Goal: Information Seeking & Learning: Learn about a topic

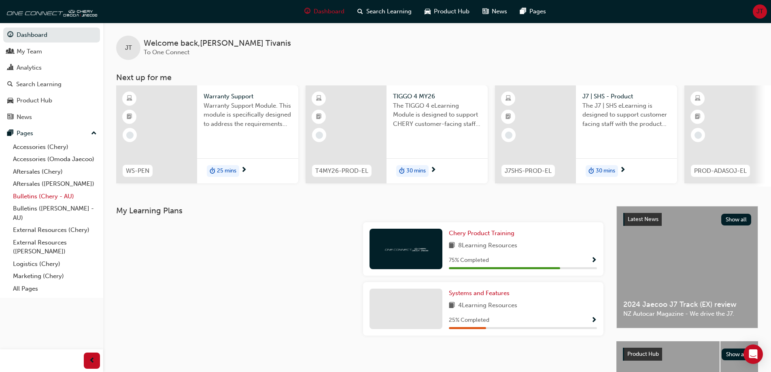
click at [47, 198] on link "Bulletins (Chery - AU)" at bounding box center [55, 196] width 90 height 13
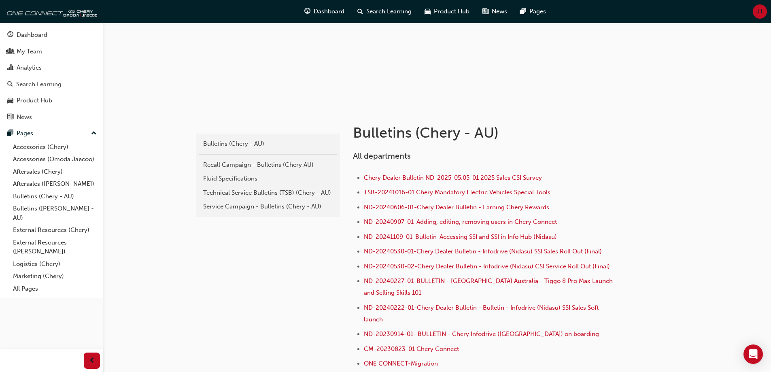
scroll to position [81, 0]
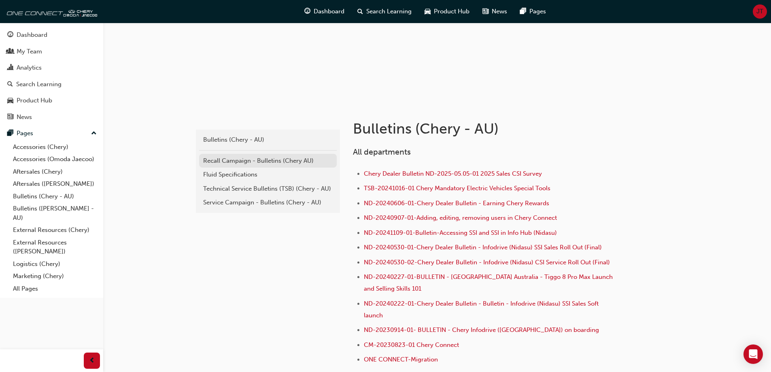
click at [235, 165] on link "Recall Campaign - Bulletins (Chery AU)" at bounding box center [268, 161] width 138 height 14
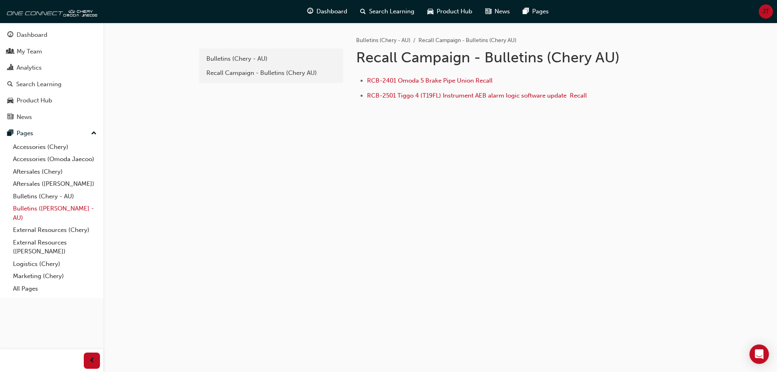
click at [68, 209] on link "Bulletins ([PERSON_NAME] - AU)" at bounding box center [55, 212] width 90 height 21
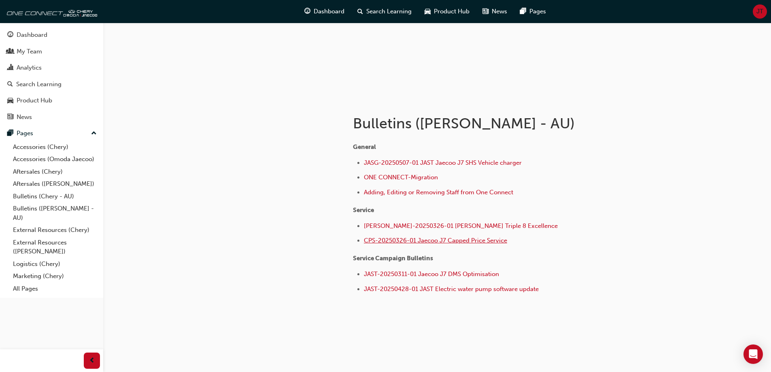
scroll to position [88, 0]
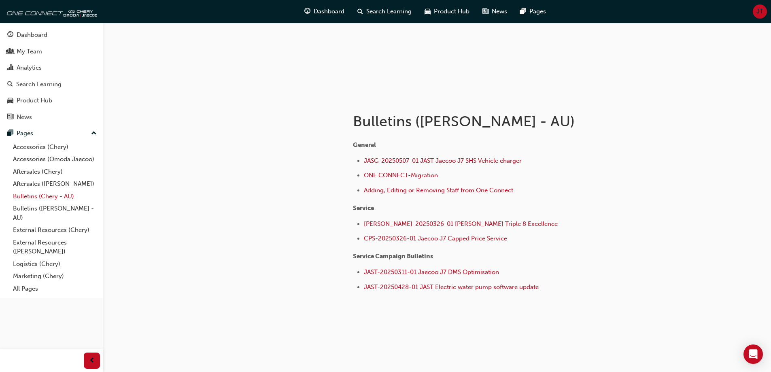
click at [54, 198] on link "Bulletins (Chery - AU)" at bounding box center [55, 196] width 90 height 13
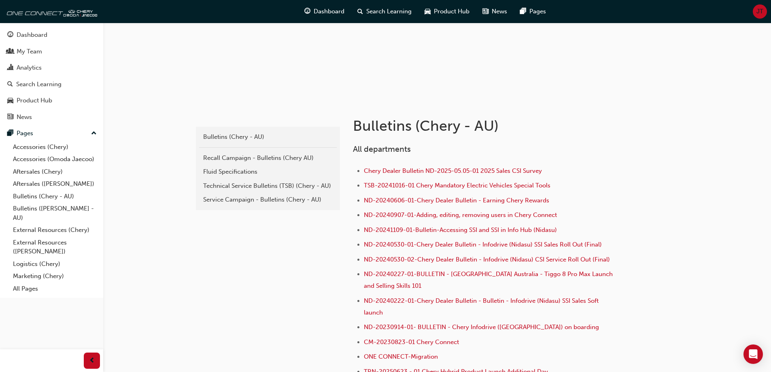
scroll to position [67, 0]
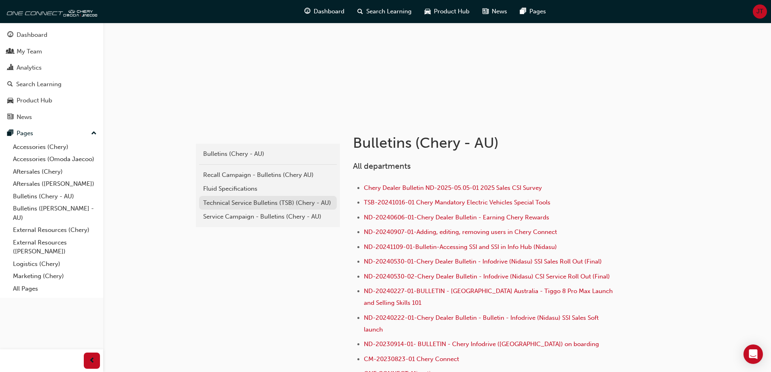
click at [249, 203] on div "Technical Service Bulletins (TSB) (Chery - AU)" at bounding box center [267, 202] width 129 height 9
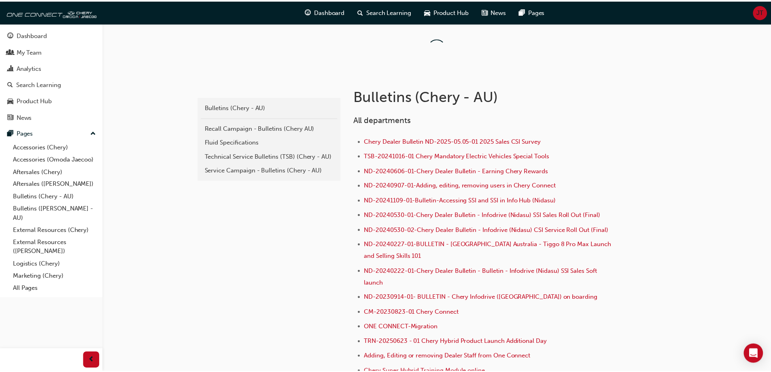
scroll to position [64, 0]
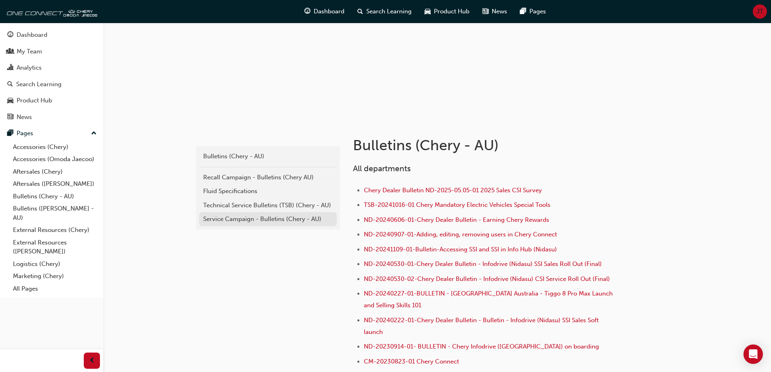
click at [300, 218] on div "Service Campaign - Bulletins (Chery - AU)" at bounding box center [267, 218] width 129 height 9
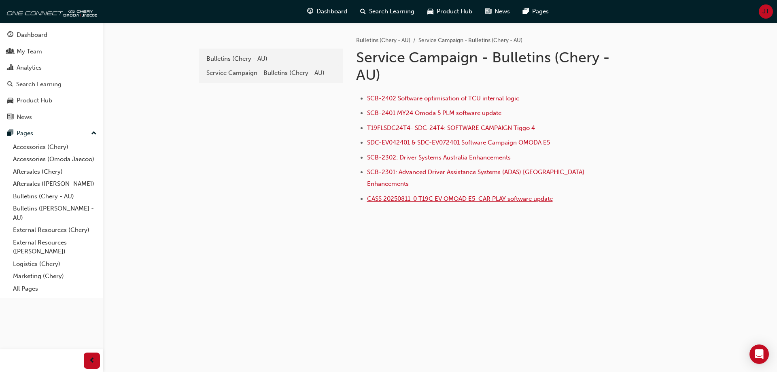
click at [502, 195] on span "CASS 20250811-0 T19C EV OMOAD E5 CAR PLAY software update" at bounding box center [460, 198] width 186 height 7
click at [237, 56] on div "Bulletins (Chery - AU)" at bounding box center [270, 58] width 129 height 9
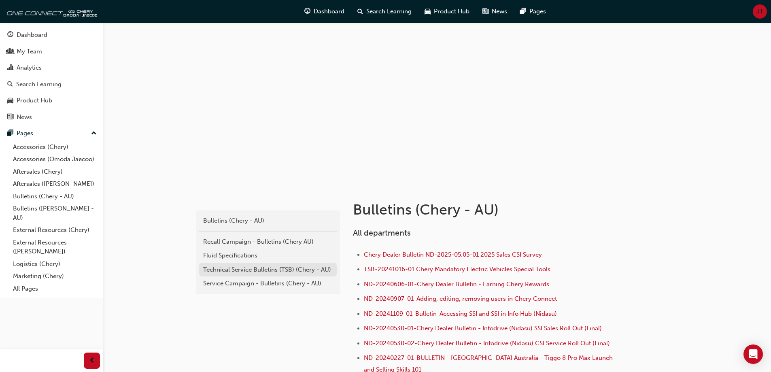
click at [262, 263] on link "Technical Service Bulletins (TSB) (Chery - AU)" at bounding box center [268, 270] width 138 height 14
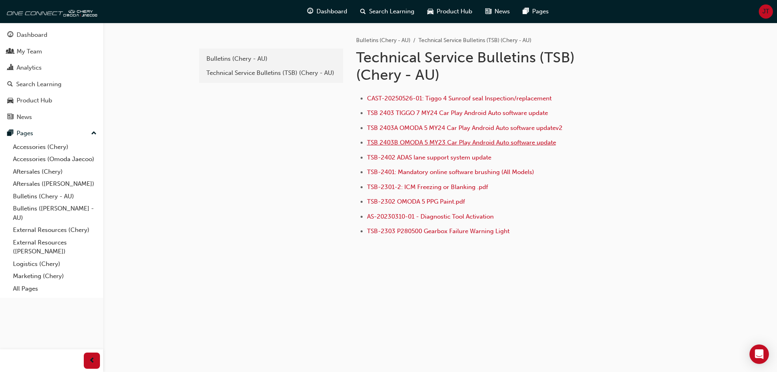
click at [445, 141] on span "TSB 2403B OMODA 5 MY23 Car Play Android Auto software update" at bounding box center [461, 142] width 189 height 7
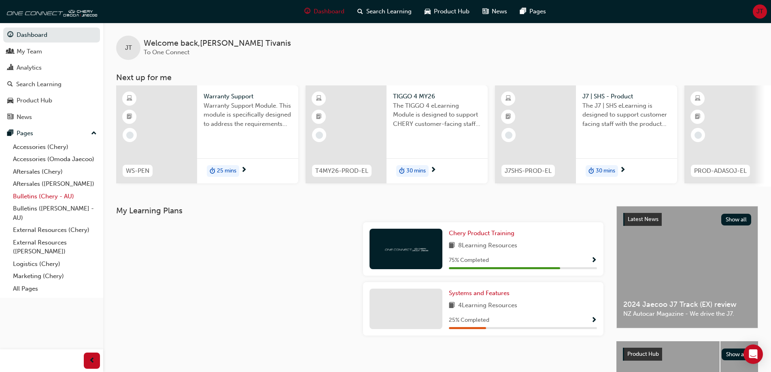
click at [57, 197] on link "Bulletins (Chery - AU)" at bounding box center [55, 196] width 90 height 13
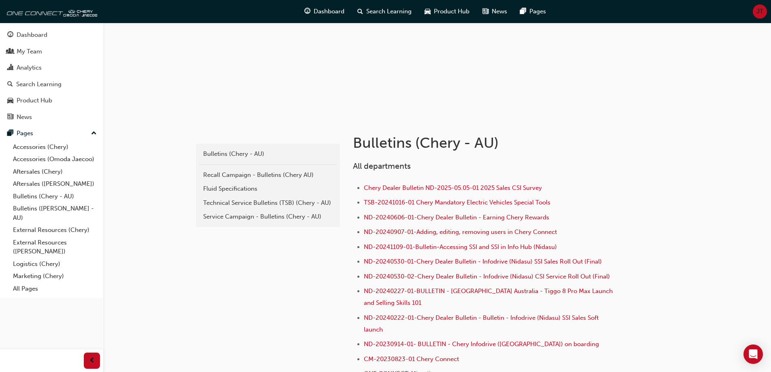
scroll to position [81, 0]
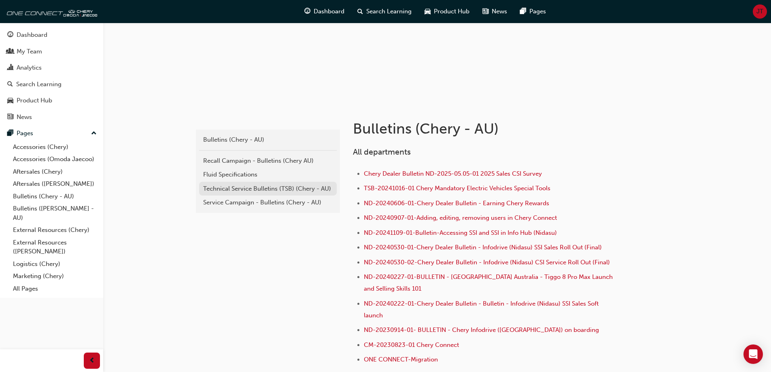
click at [256, 193] on link "Technical Service Bulletins (TSB) (Chery - AU)" at bounding box center [268, 189] width 138 height 14
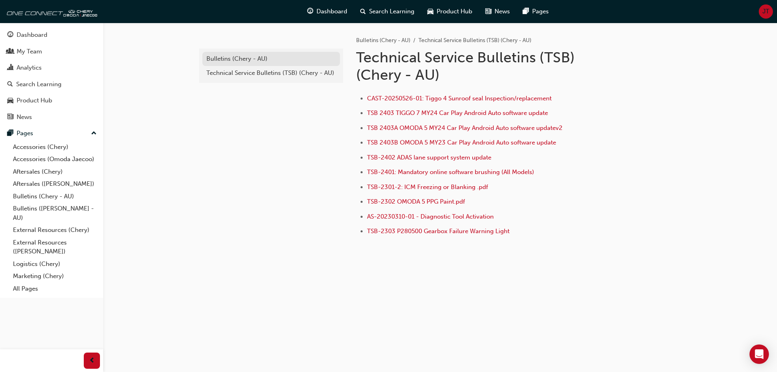
click at [243, 55] on div "Bulletins (Chery - AU)" at bounding box center [270, 58] width 129 height 9
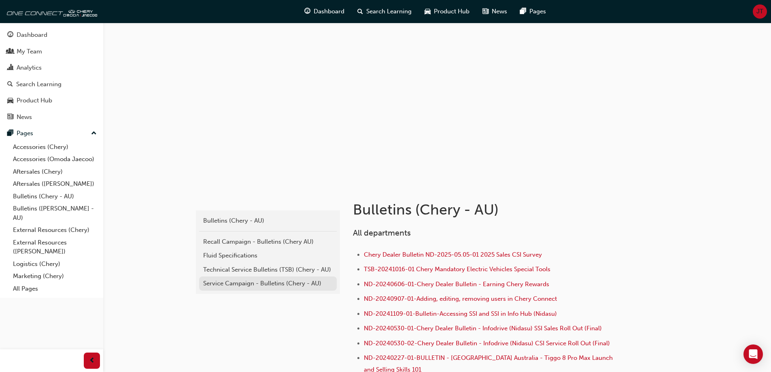
click at [262, 287] on div "Service Campaign - Bulletins (Chery - AU)" at bounding box center [267, 283] width 129 height 9
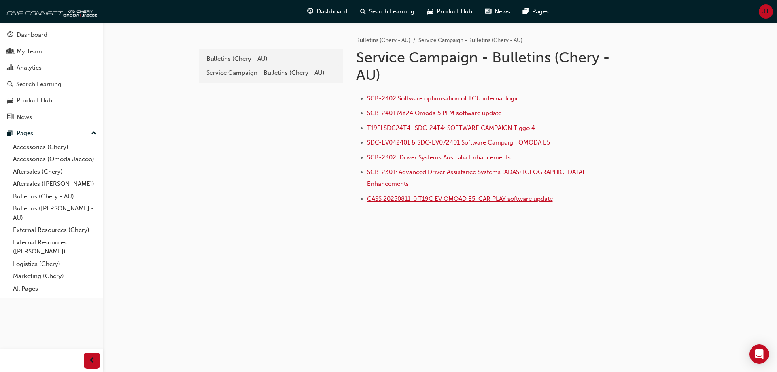
click at [450, 195] on span "CASS 20250811-0 T19C EV OMOAD E5 CAR PLAY software update" at bounding box center [460, 198] width 186 height 7
